Goal: Information Seeking & Learning: Learn about a topic

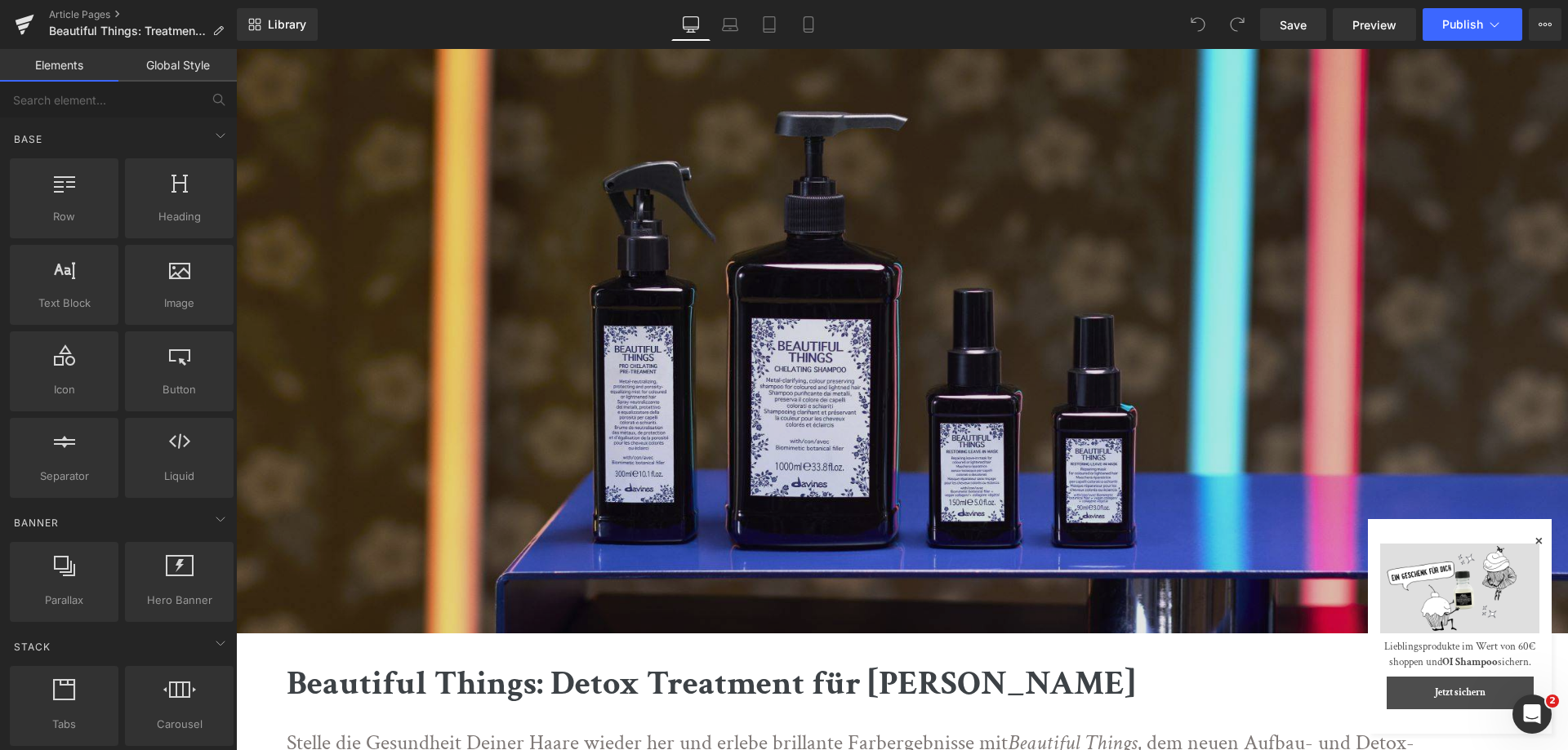
scroll to position [245, 0]
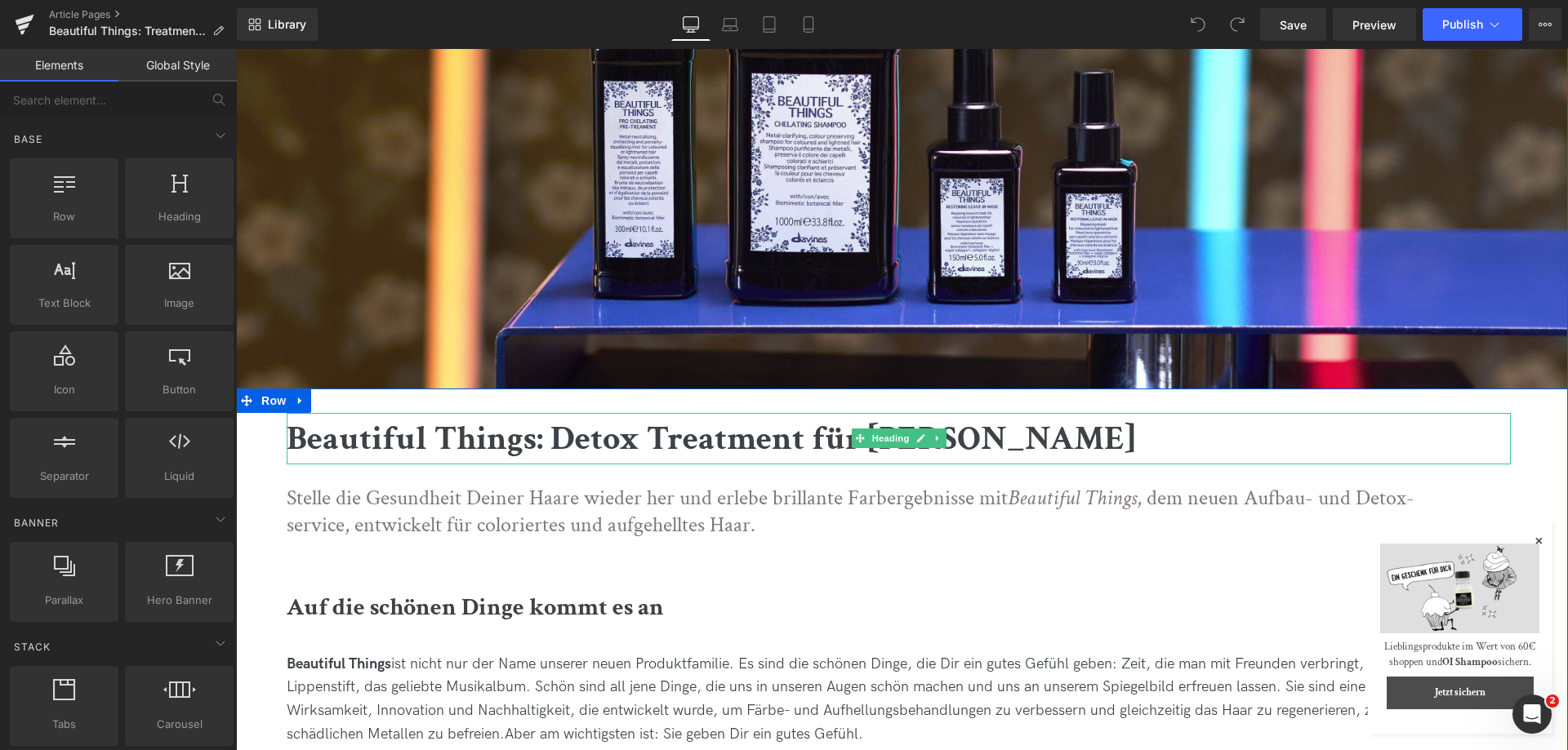
drag, startPoint x: 637, startPoint y: 439, endPoint x: 645, endPoint y: 437, distance: 8.2
click at [637, 439] on b "Beautiful Things: Detox Treatment für [PERSON_NAME]" at bounding box center [710, 439] width 849 height 45
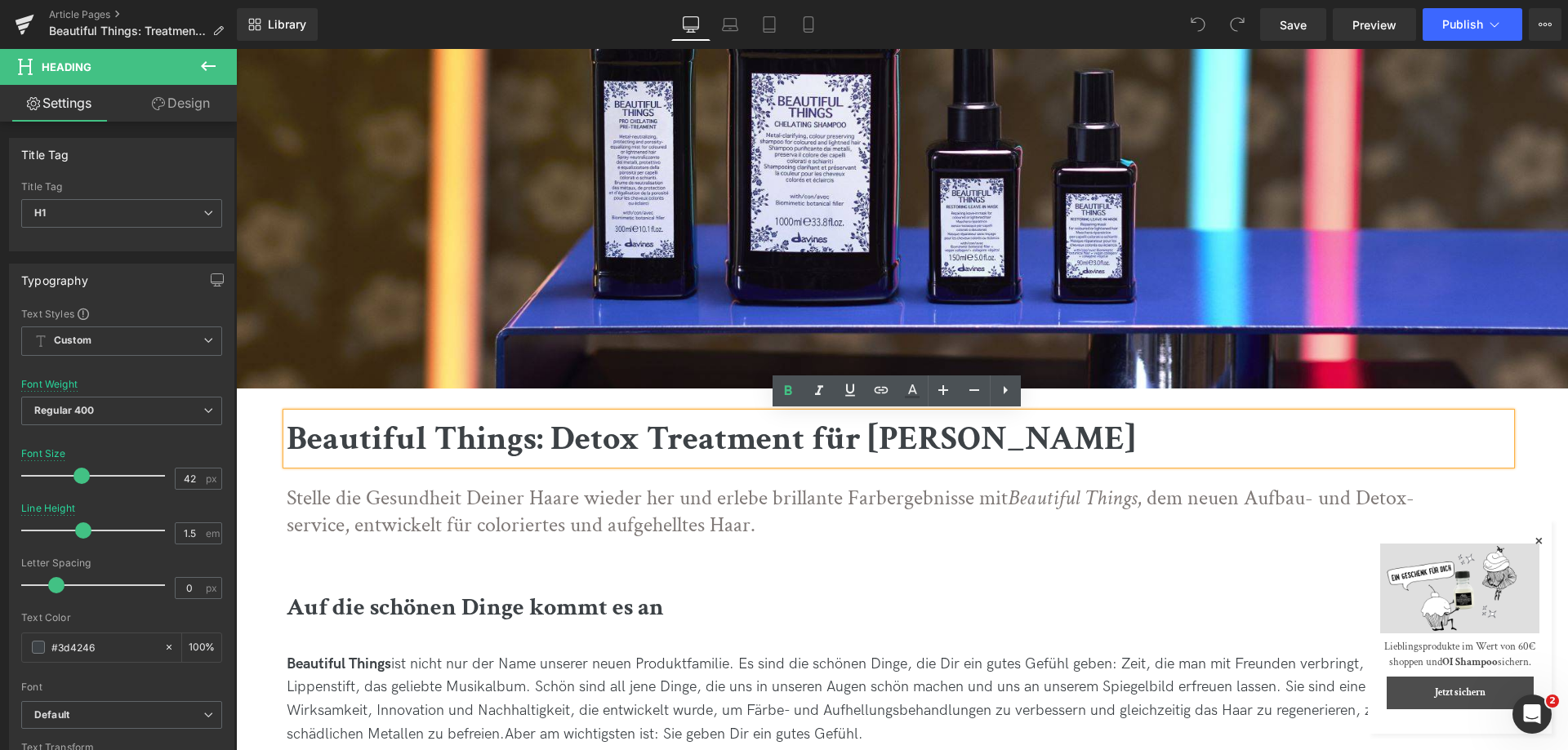
click at [645, 437] on b "Beautiful Things: Detox Treatment für [PERSON_NAME]" at bounding box center [710, 439] width 849 height 45
click at [787, 483] on div "Stelle die Gesundheit Deiner Haare wieder her und erlebe brillante Farbergebnis…" at bounding box center [898, 502] width 1224 height 76
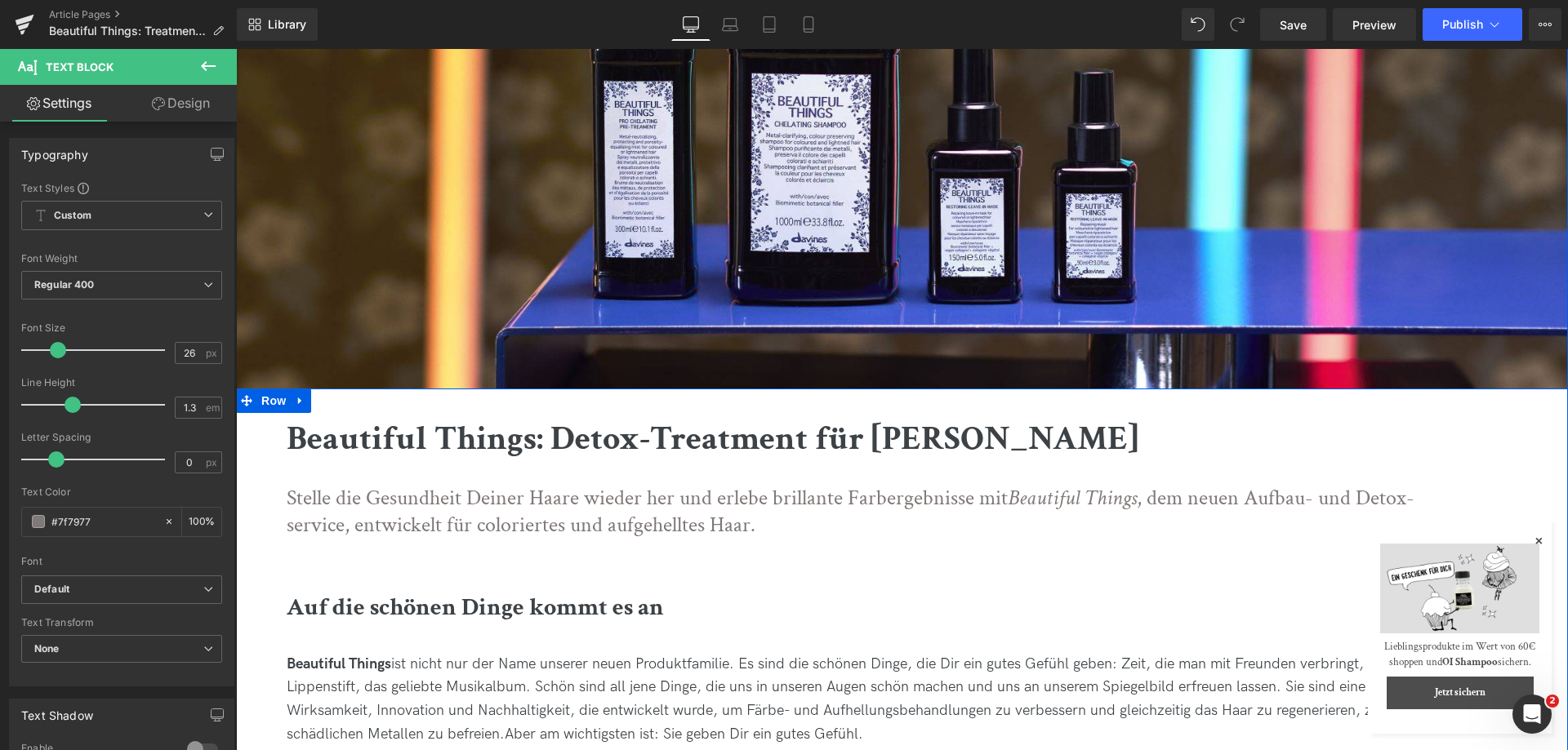
click at [883, 529] on p "Stelle die Gesundheit Deiner Haare wieder her und erlebe brillante Farbergebnis…" at bounding box center [858, 512] width 1142 height 55
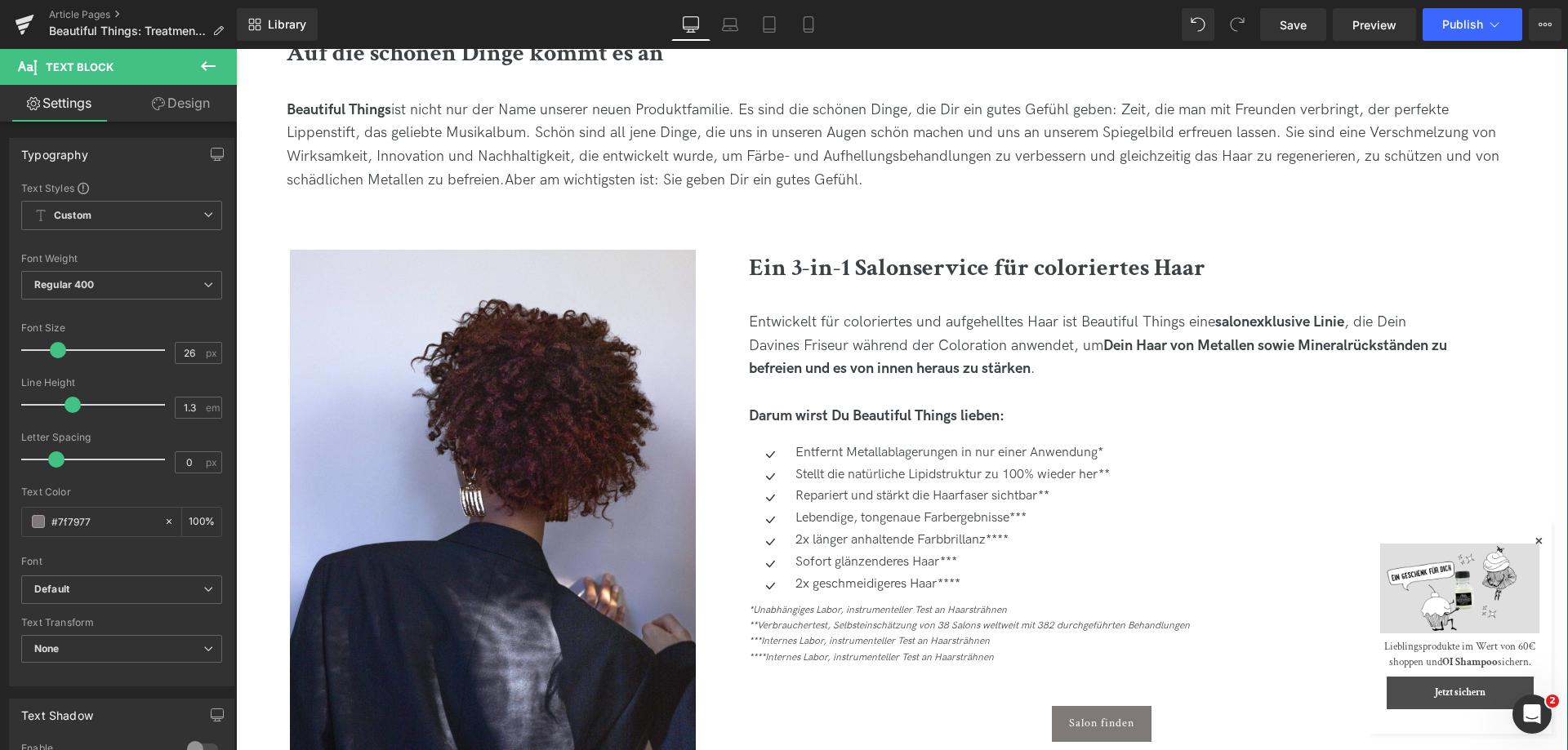
scroll to position [816, 0]
